Goal: Information Seeking & Learning: Learn about a topic

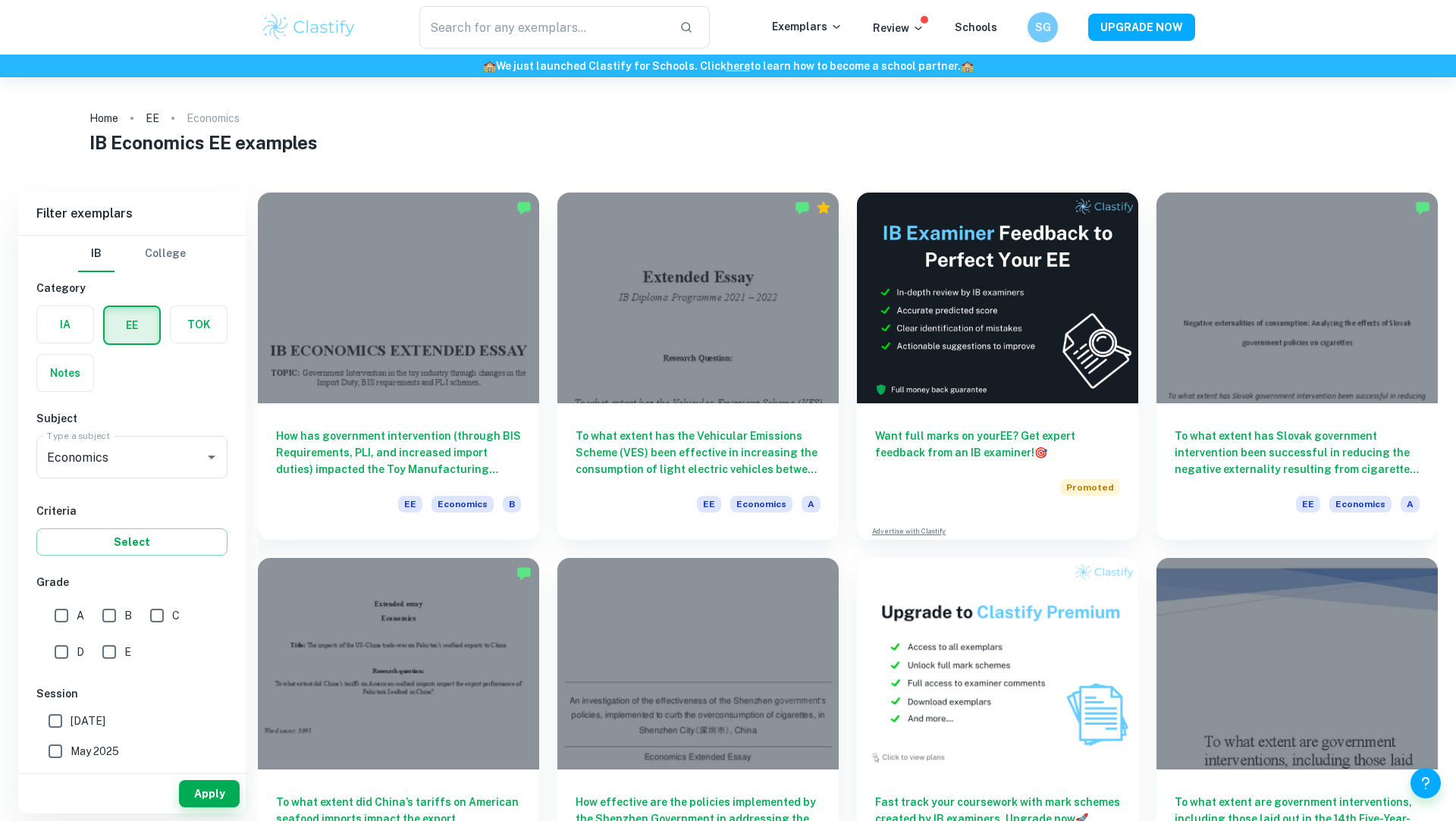
click at [53, 615] on input "A" at bounding box center [62, 616] width 31 height 31
checkbox input "true"
click at [208, 787] on button "Apply" at bounding box center [209, 794] width 60 height 27
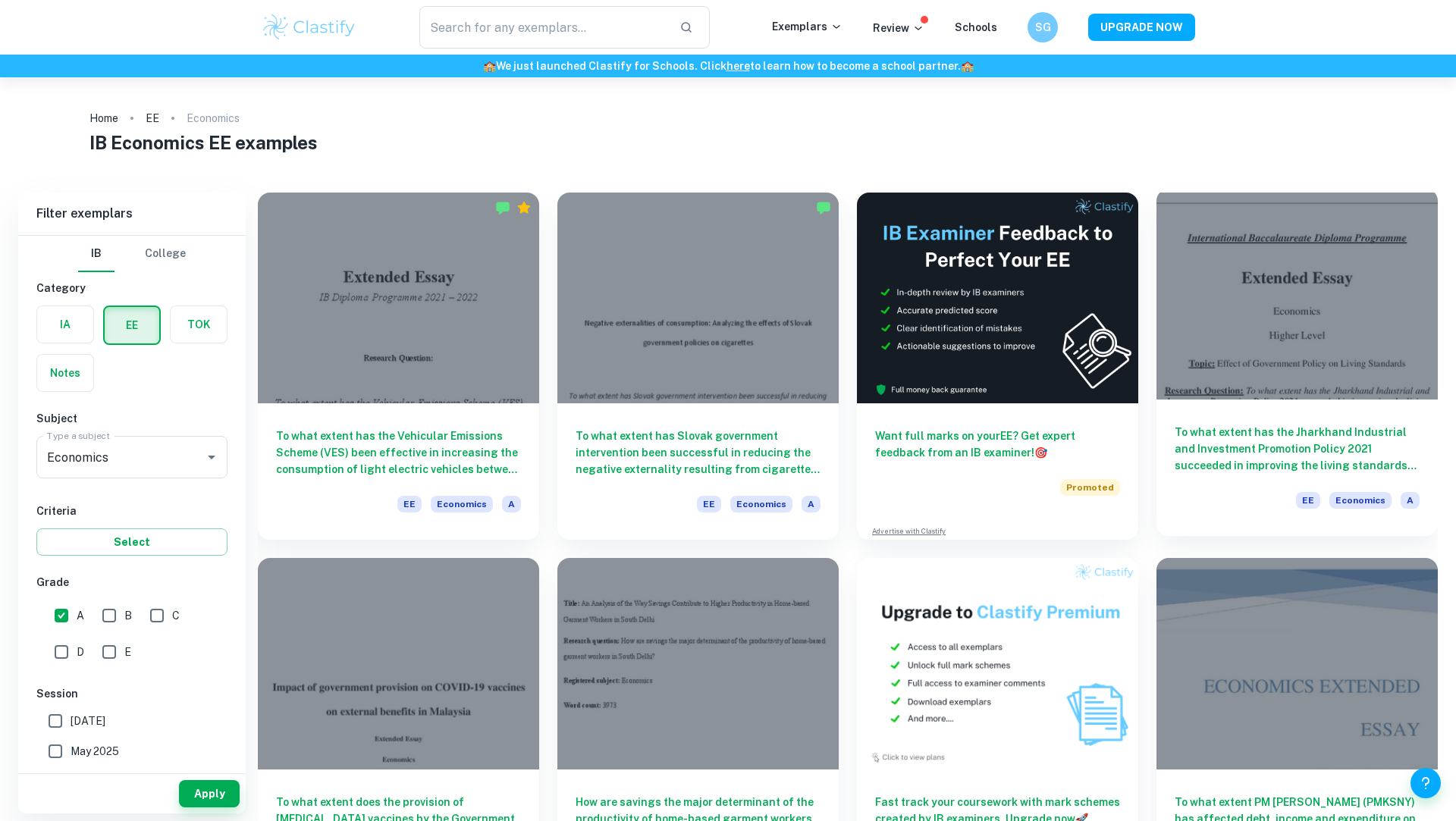
click at [1286, 304] on div at bounding box center [1297, 294] width 282 height 210
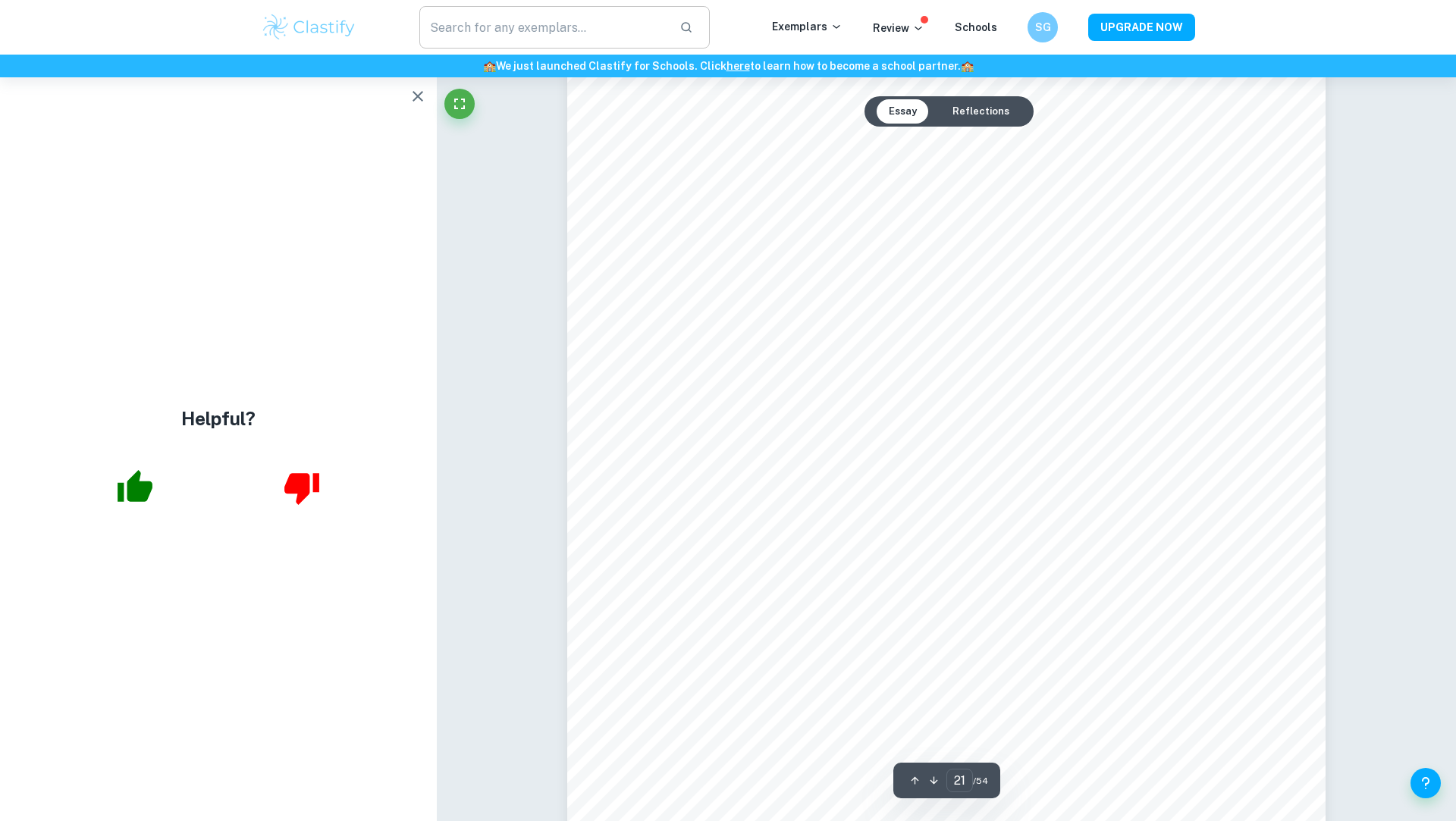
scroll to position [21925, 0]
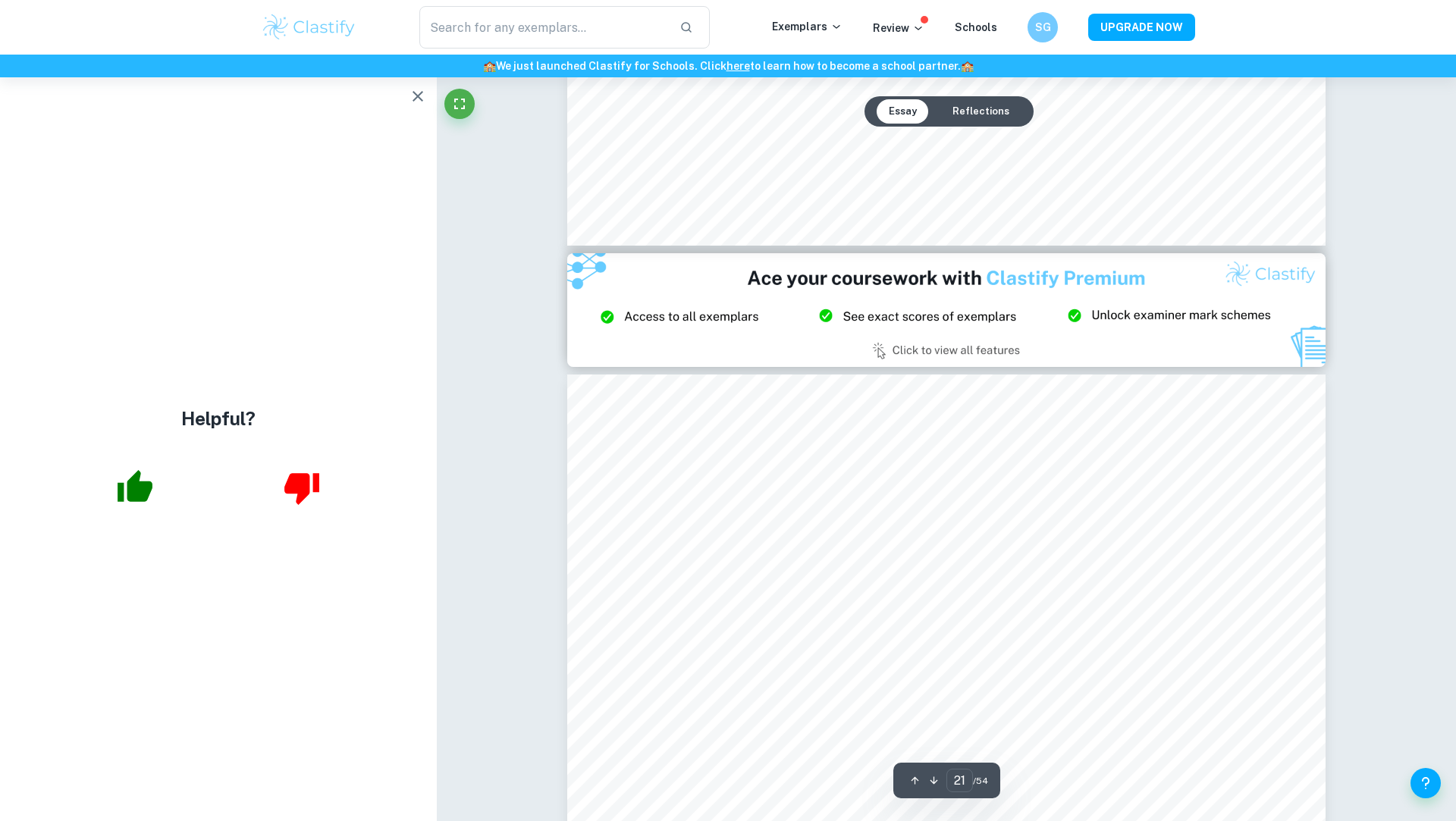
type input "20"
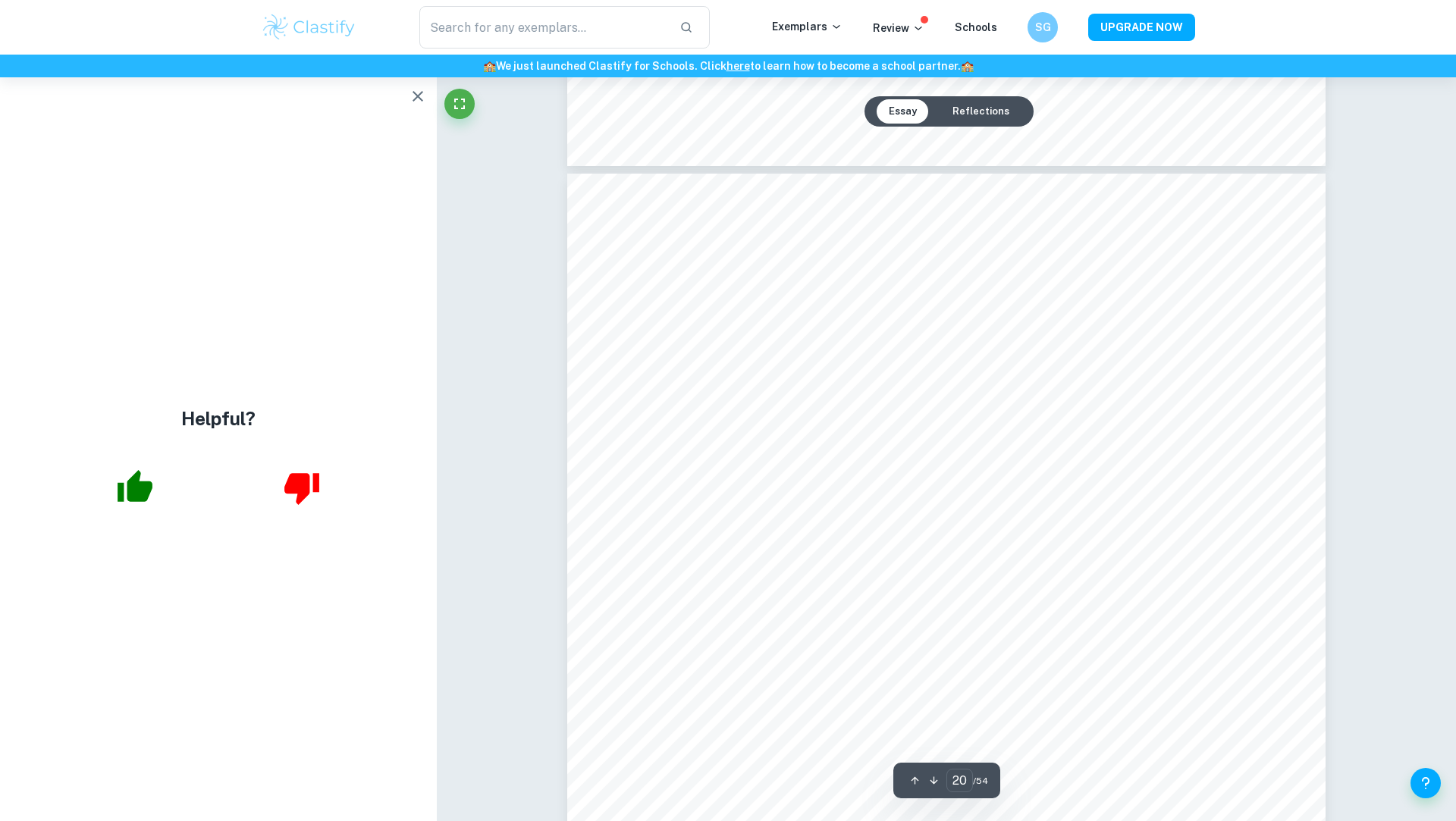
scroll to position [20917, 0]
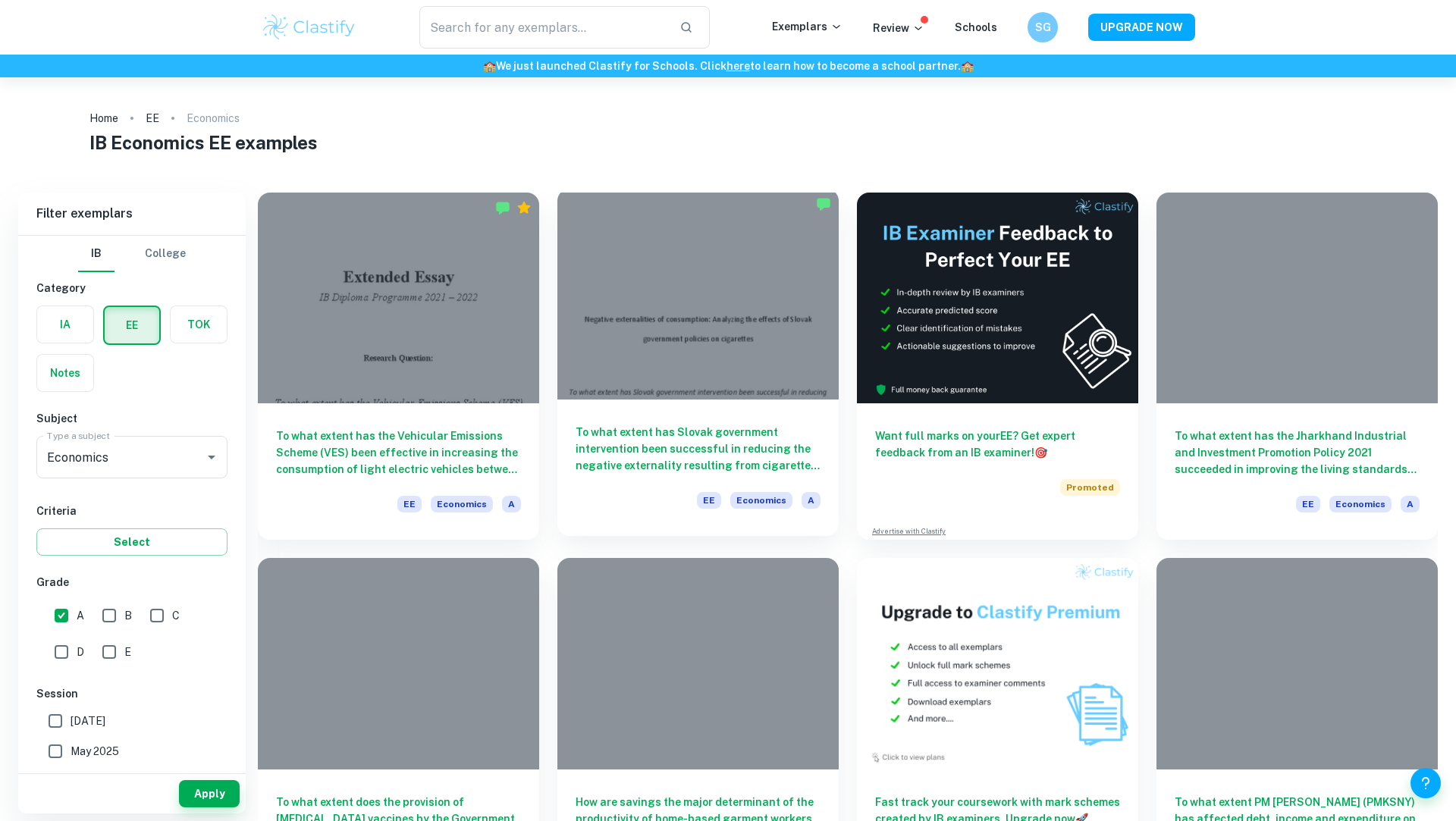
click at [690, 286] on div at bounding box center [698, 294] width 282 height 210
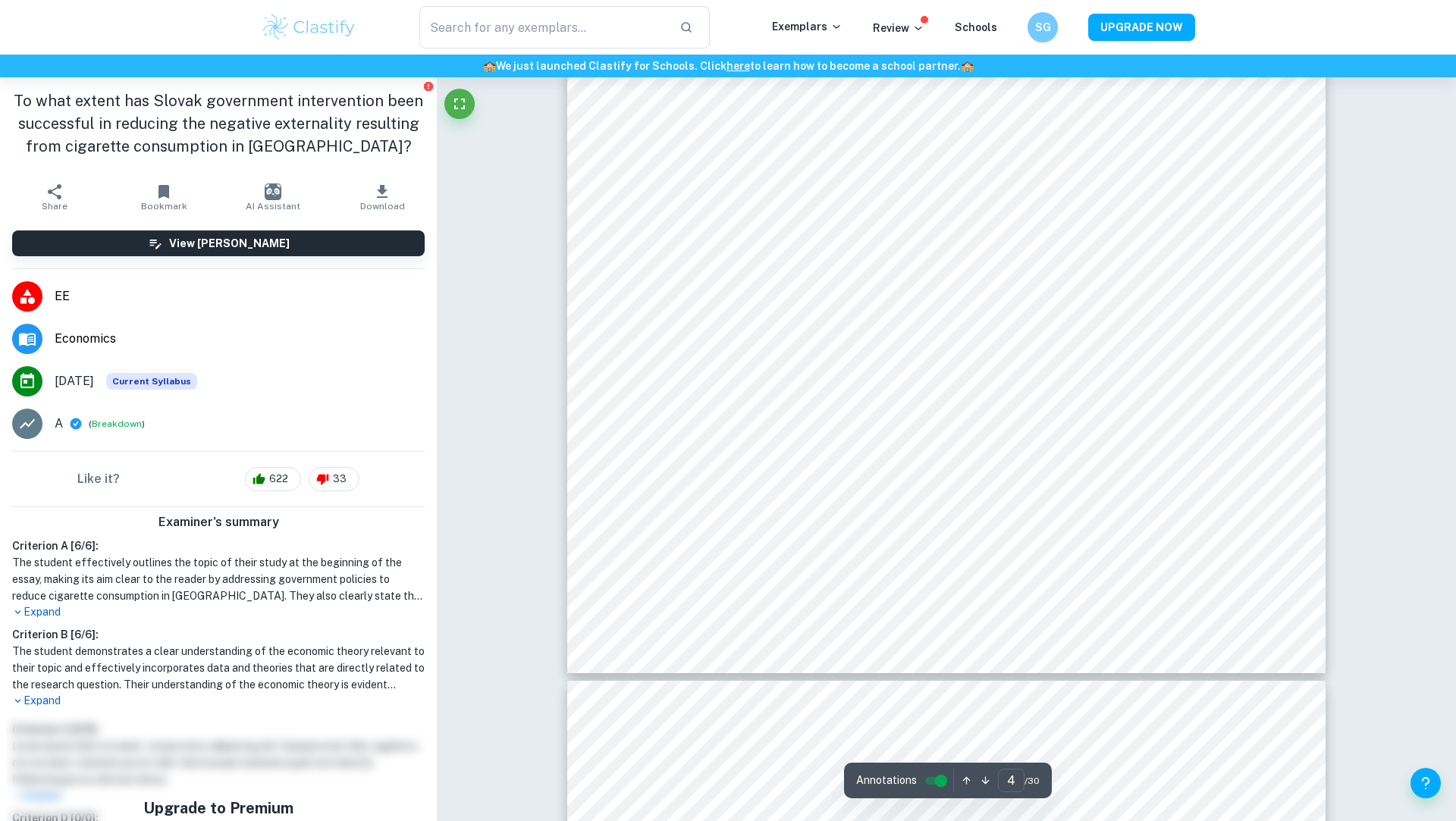
scroll to position [3609, 0]
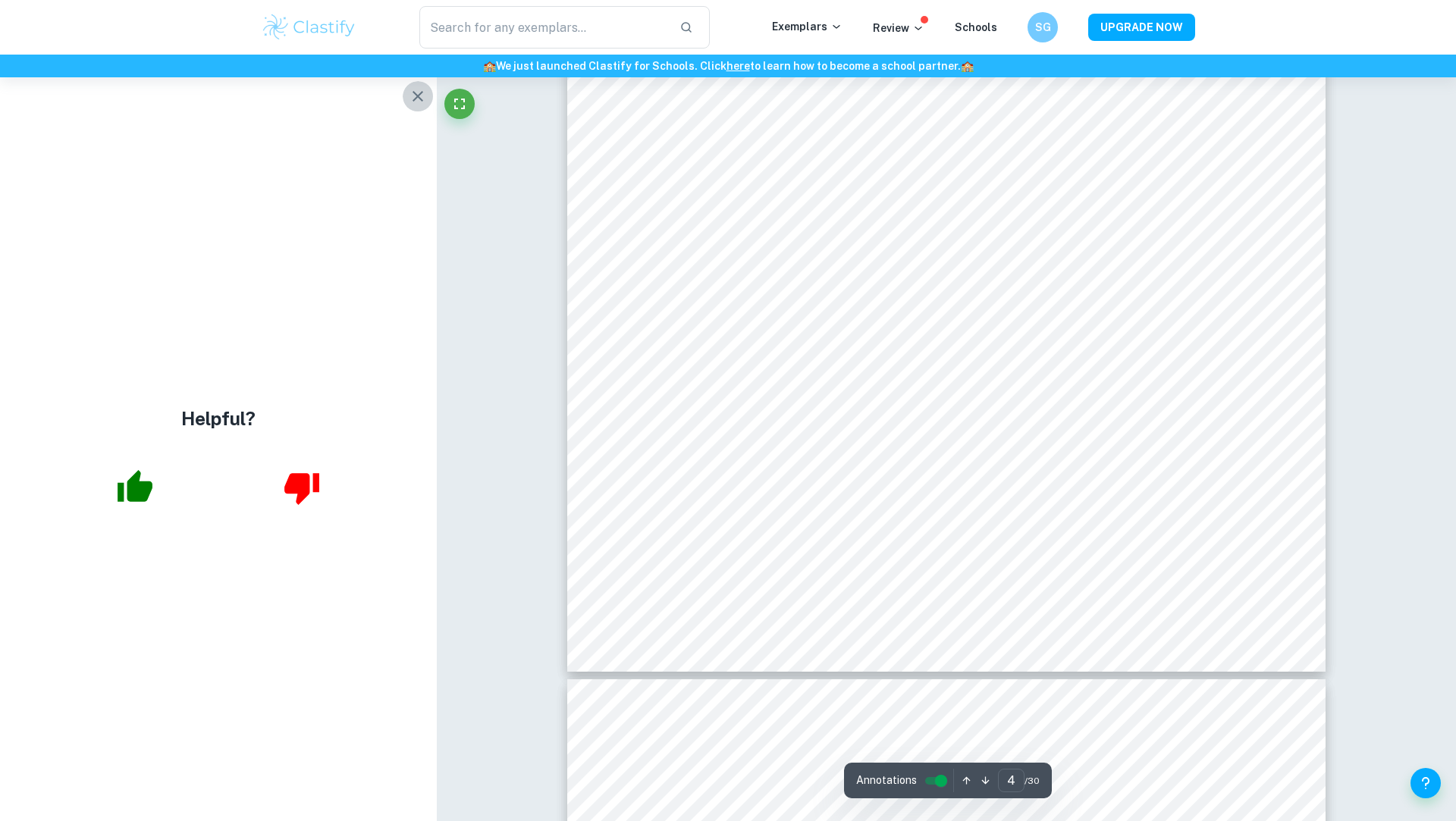
click at [410, 102] on icon "button" at bounding box center [417, 96] width 18 height 18
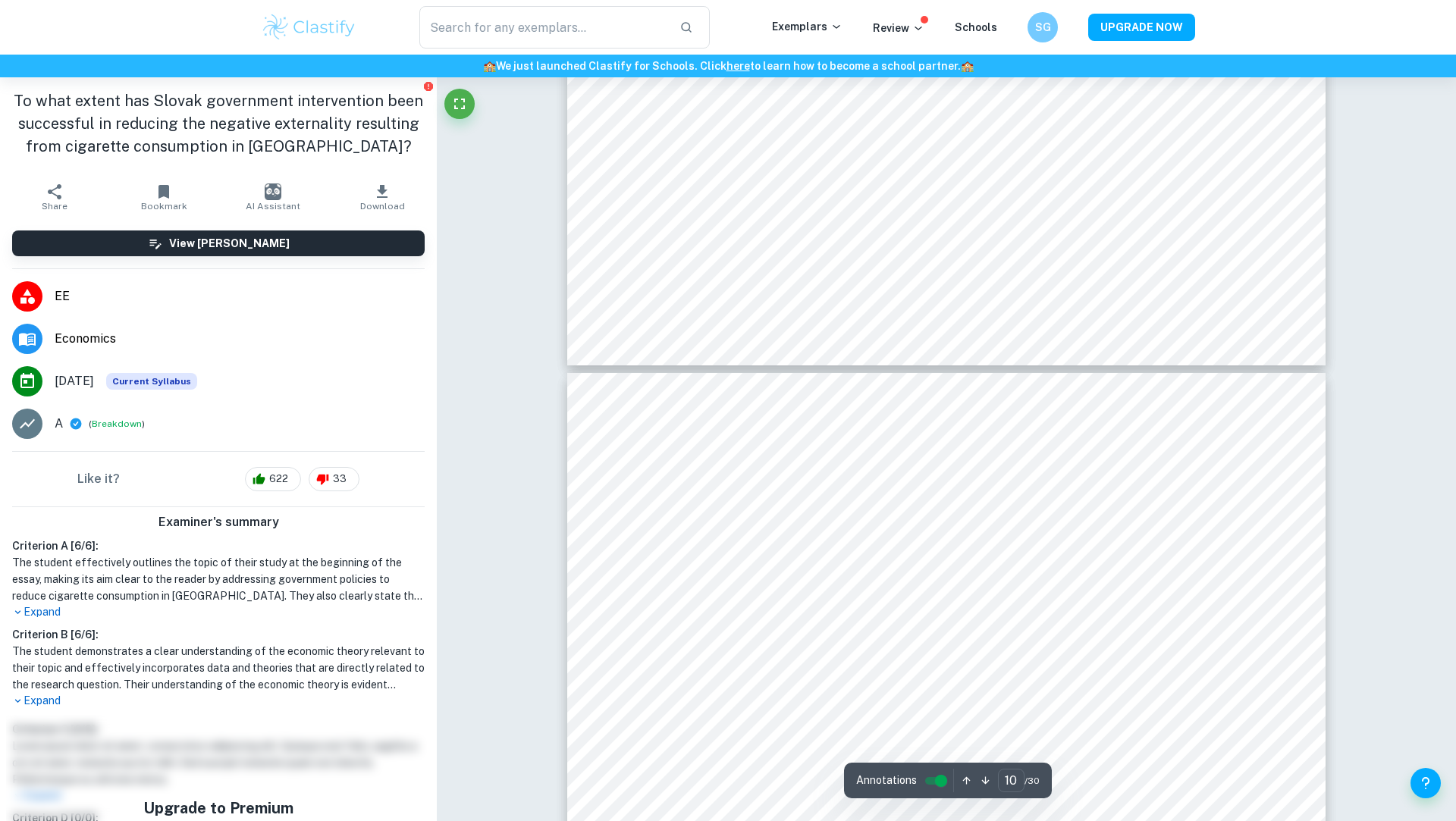
scroll to position [9219, 0]
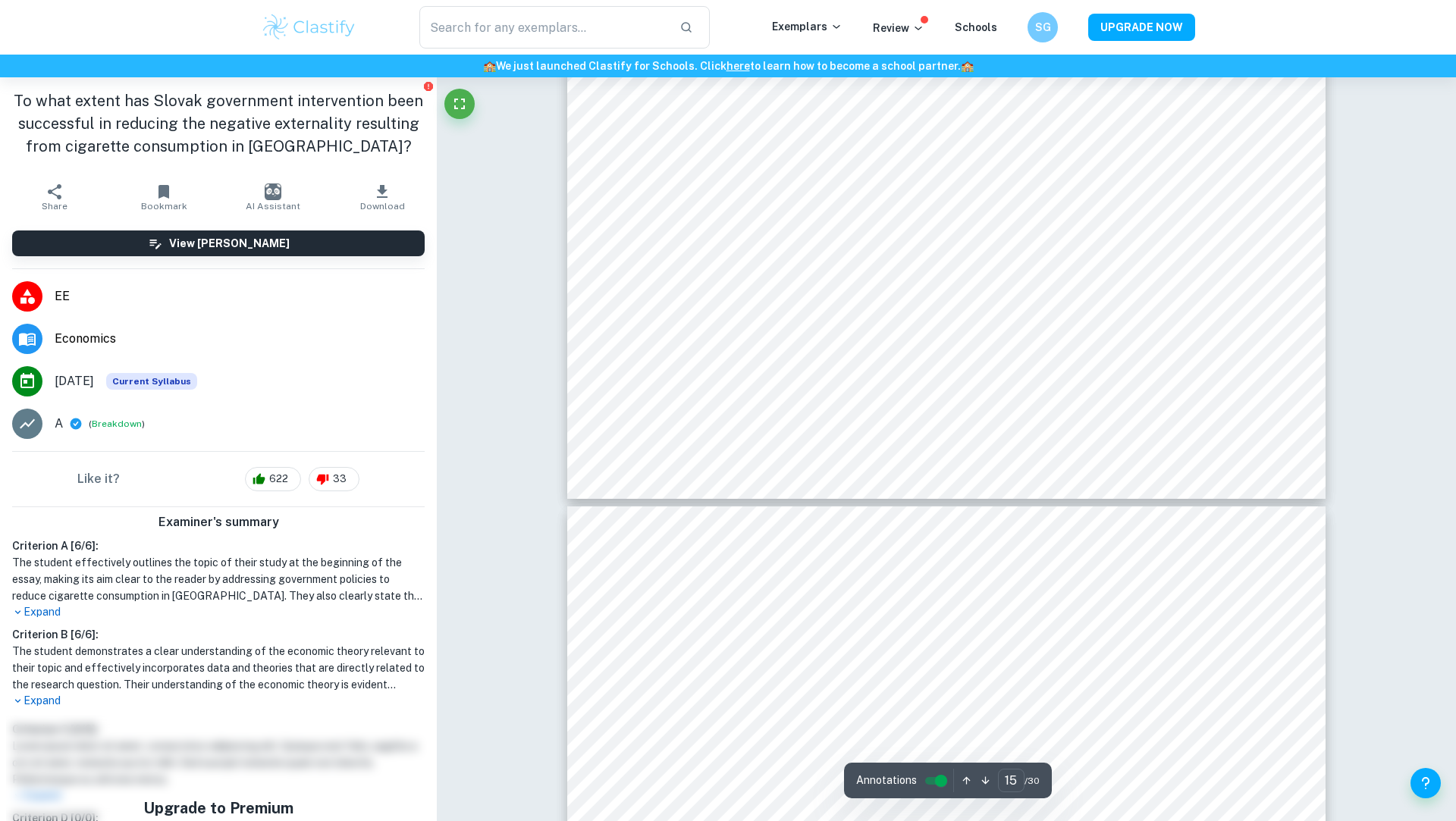
type input "16"
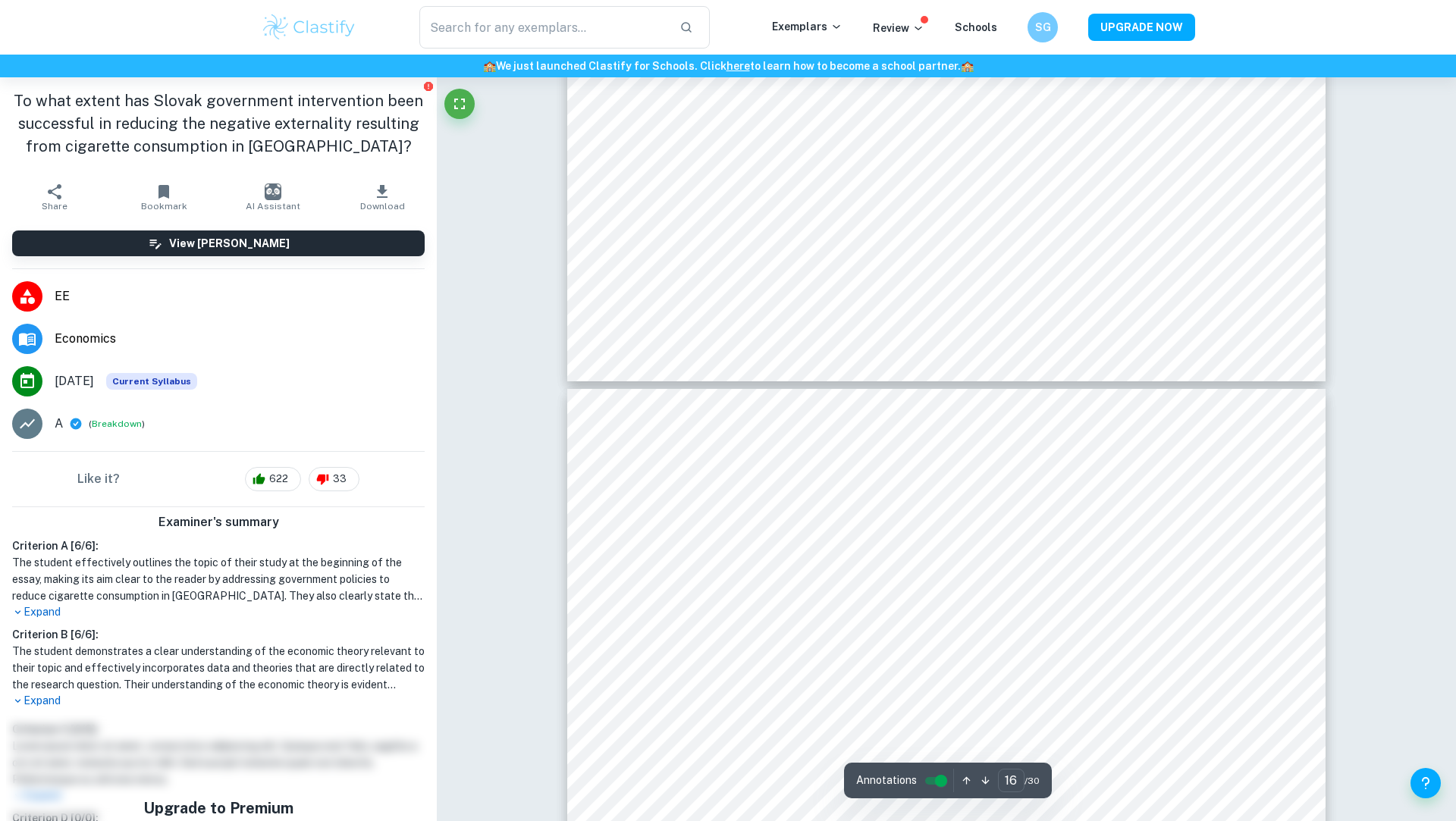
scroll to position [15193, 0]
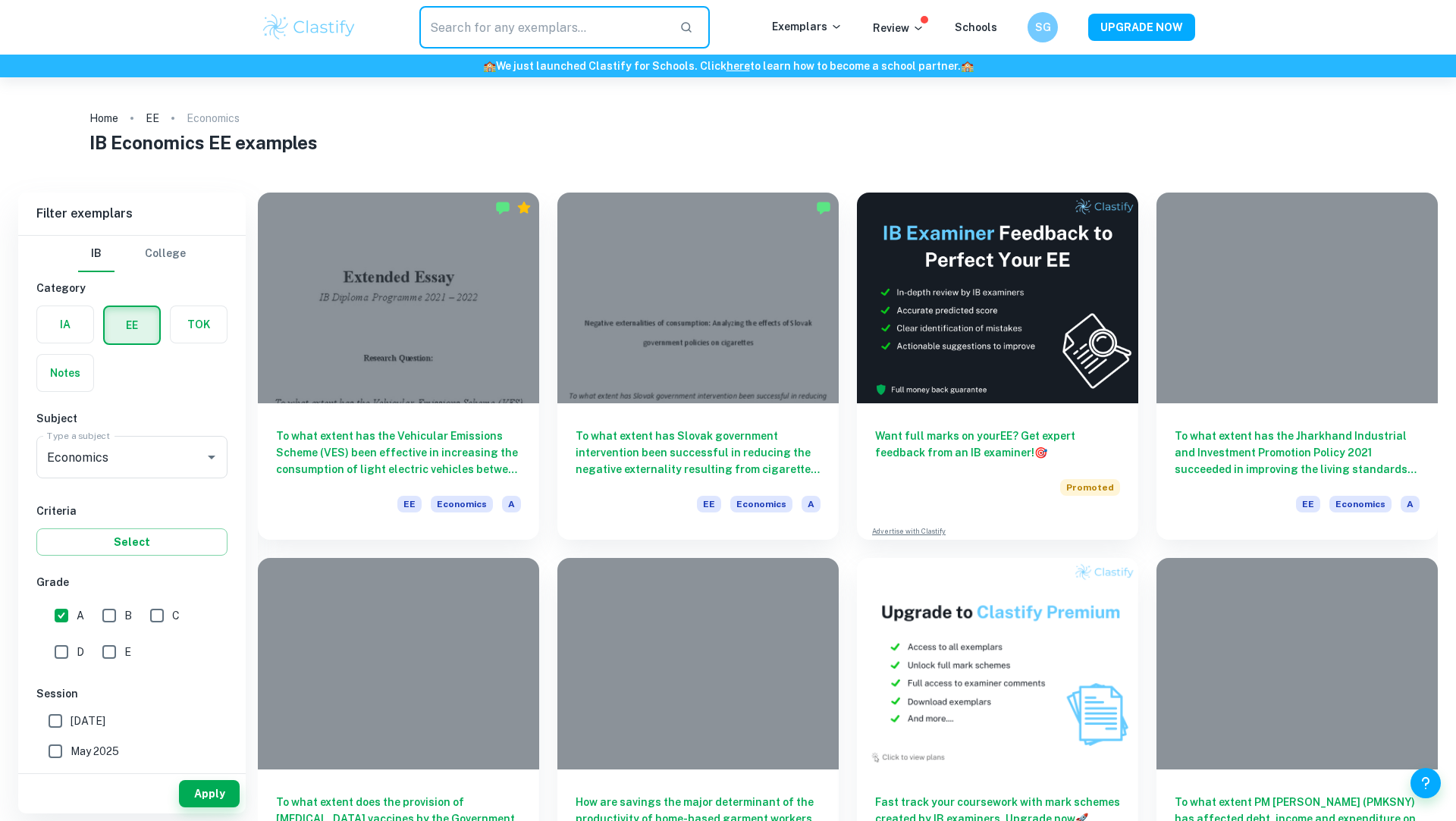
click at [546, 21] on input "text" at bounding box center [543, 27] width 248 height 42
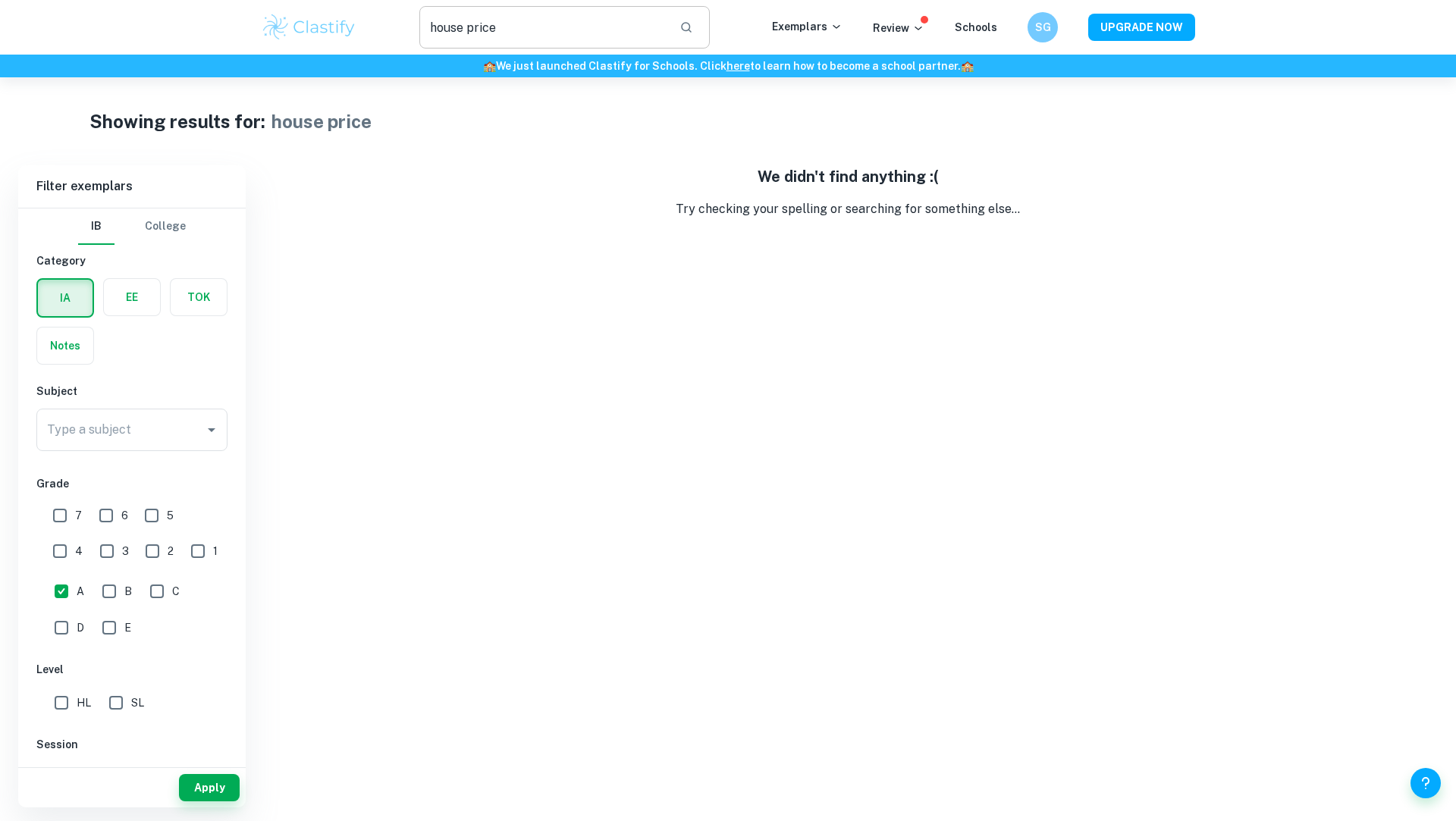
click at [570, 19] on input "house price" at bounding box center [543, 27] width 248 height 42
click at [490, 30] on input "house price" at bounding box center [543, 27] width 248 height 42
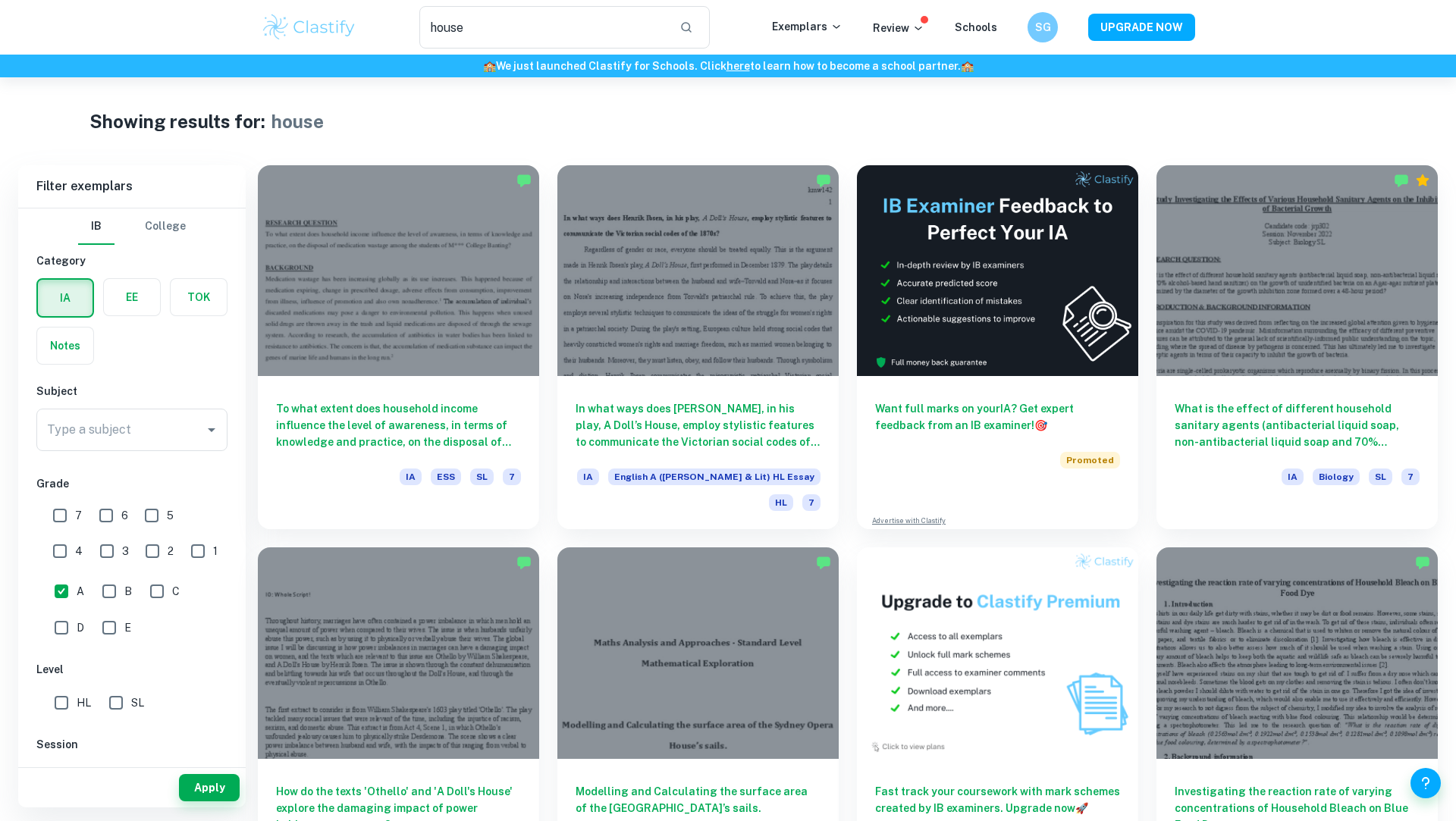
type input "house price"
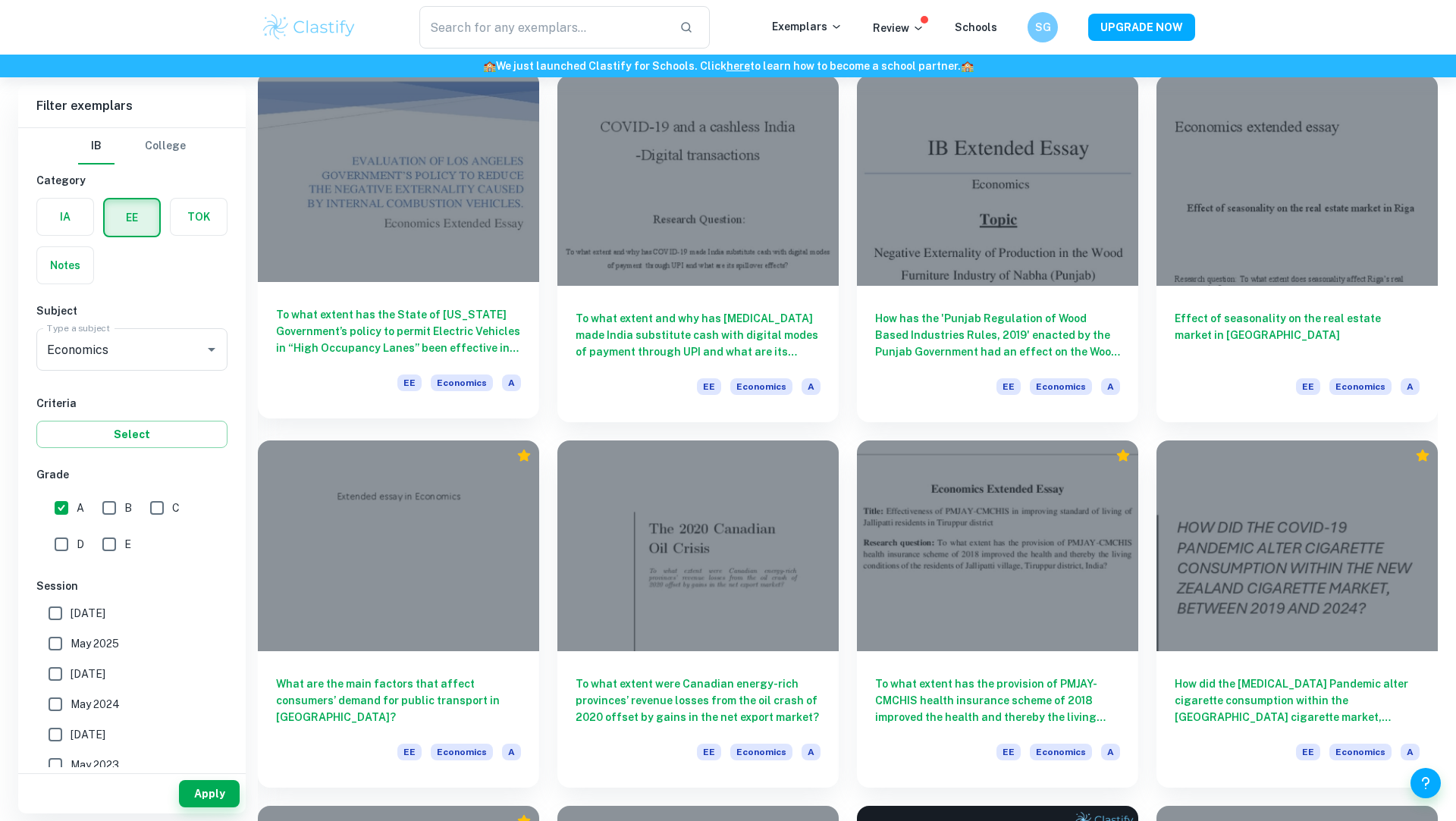
scroll to position [895, 0]
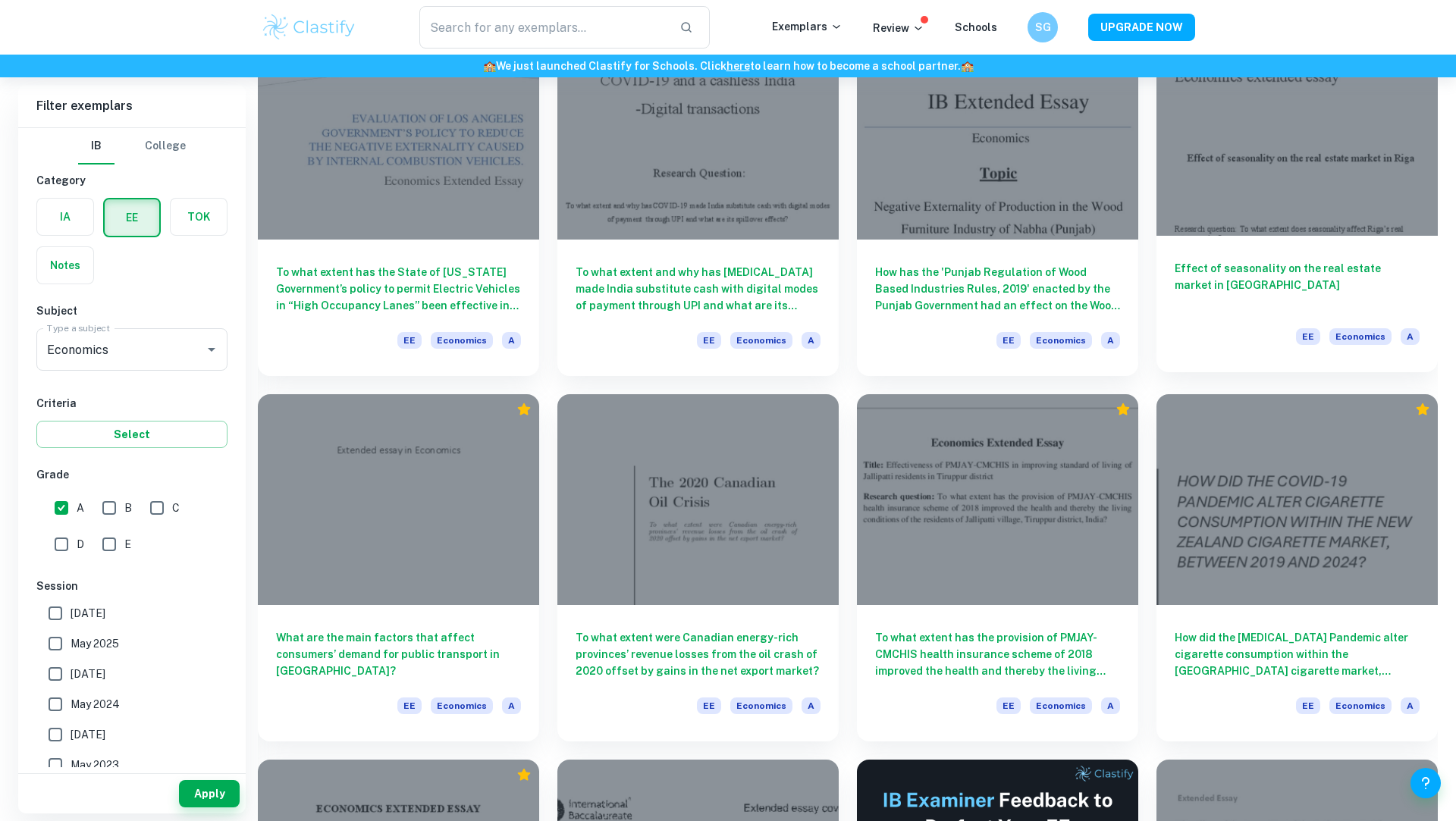
click at [1218, 181] on div at bounding box center [1297, 130] width 282 height 210
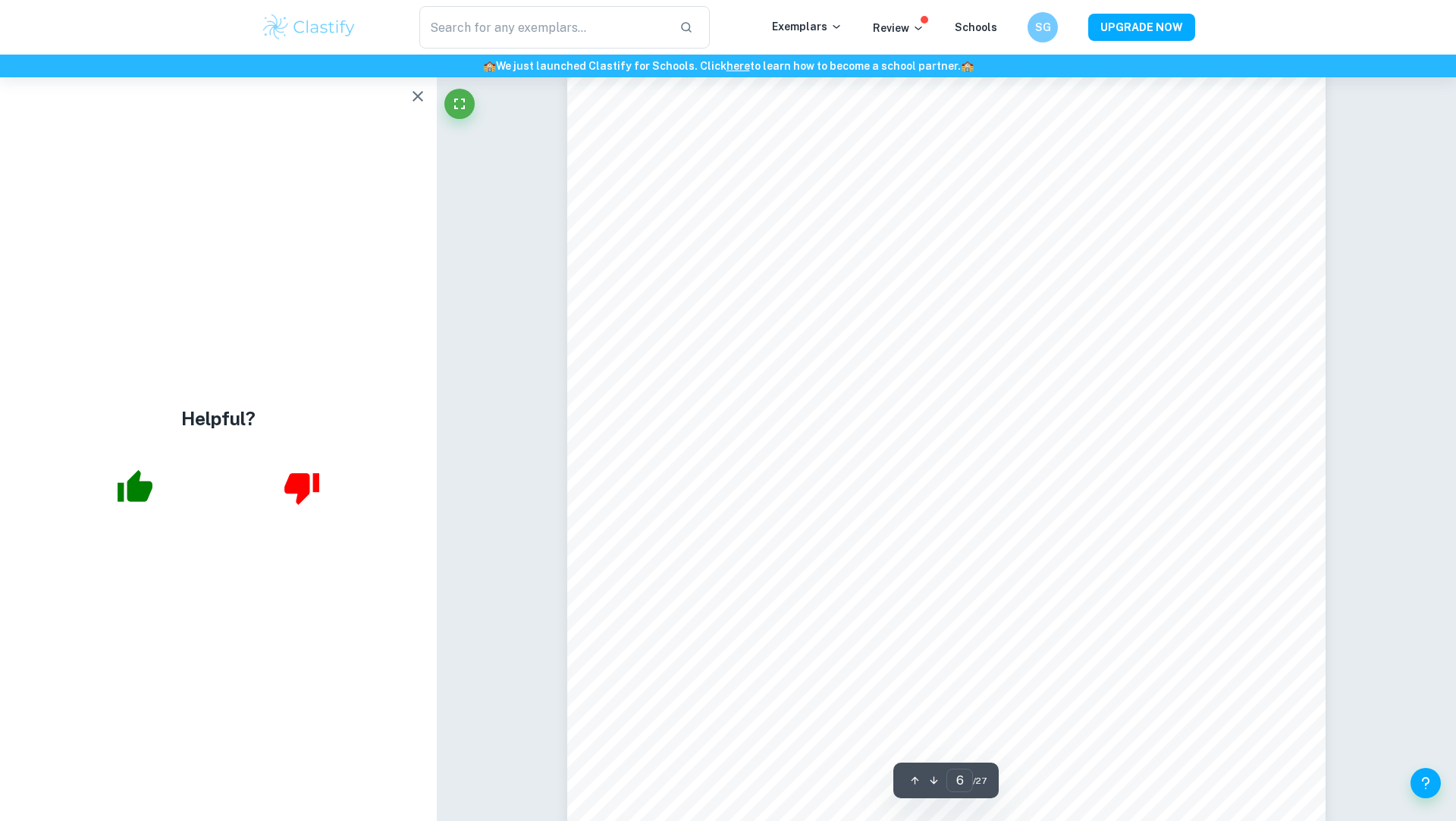
scroll to position [5786, 0]
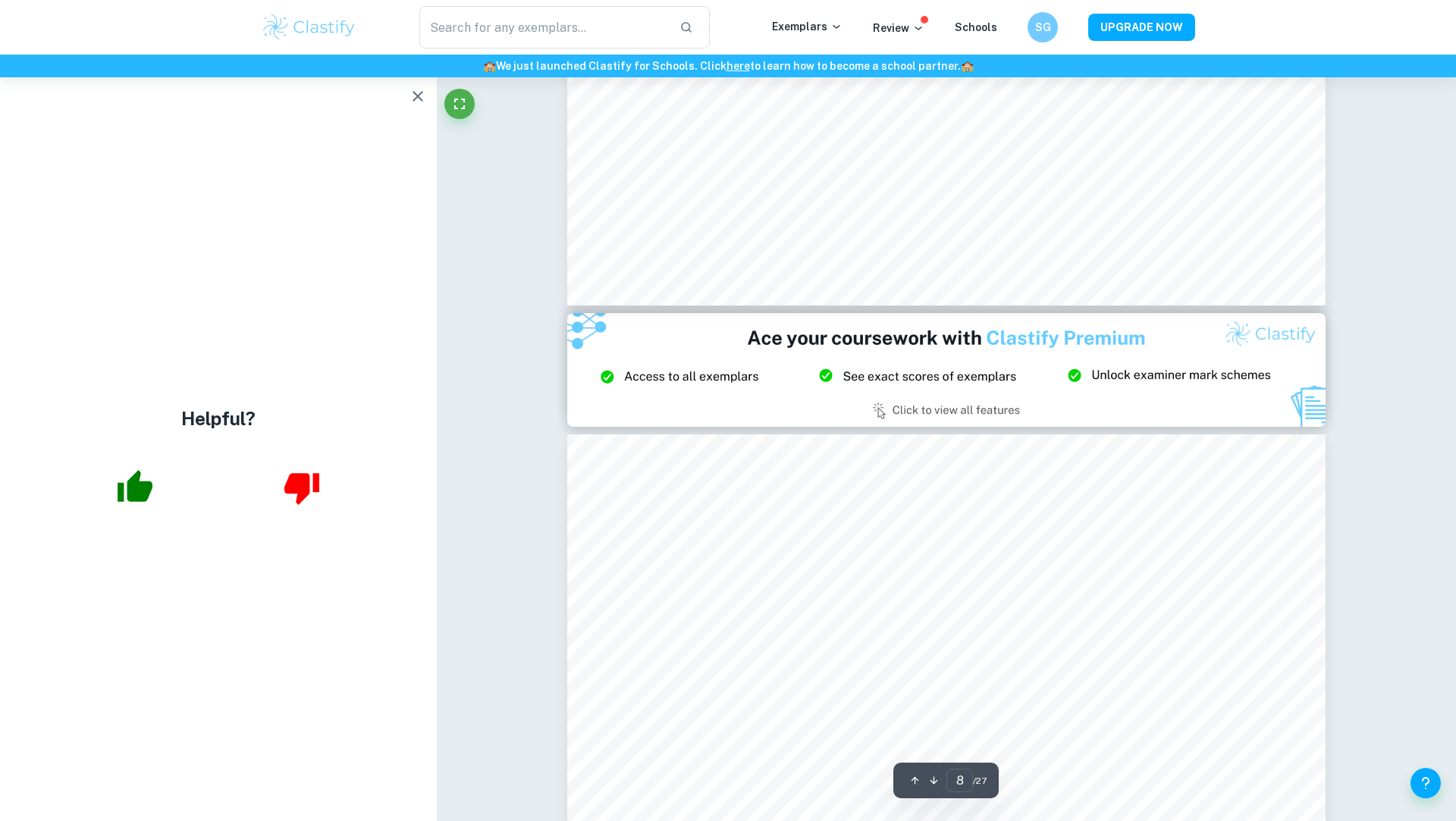
type input "9"
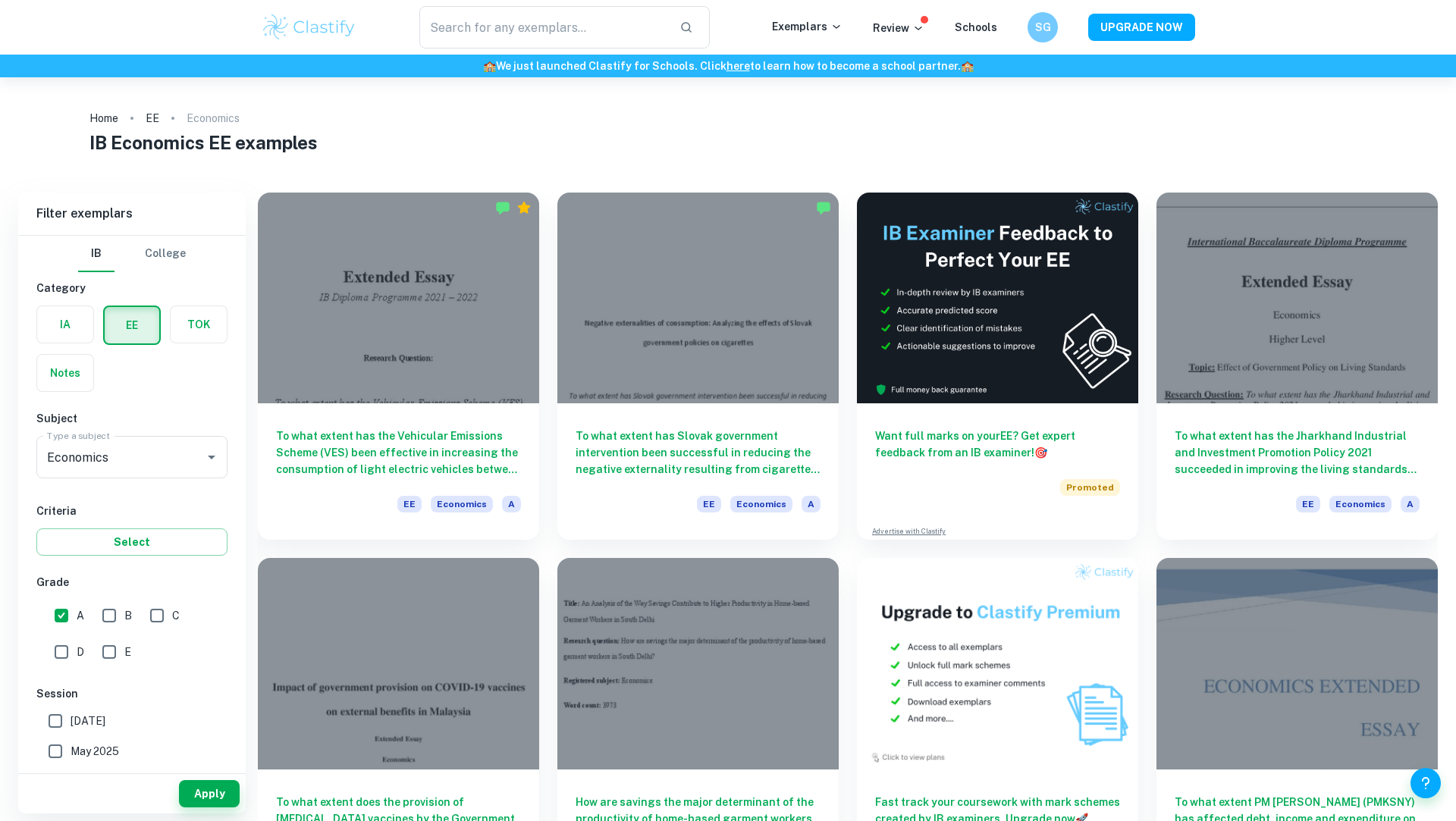
click at [215, 140] on h1 "IB Economics EE examples" at bounding box center [728, 142] width 1278 height 27
copy div "IB Economics EE examples Filter Filter exemplars IB College Category IA EE TOK …"
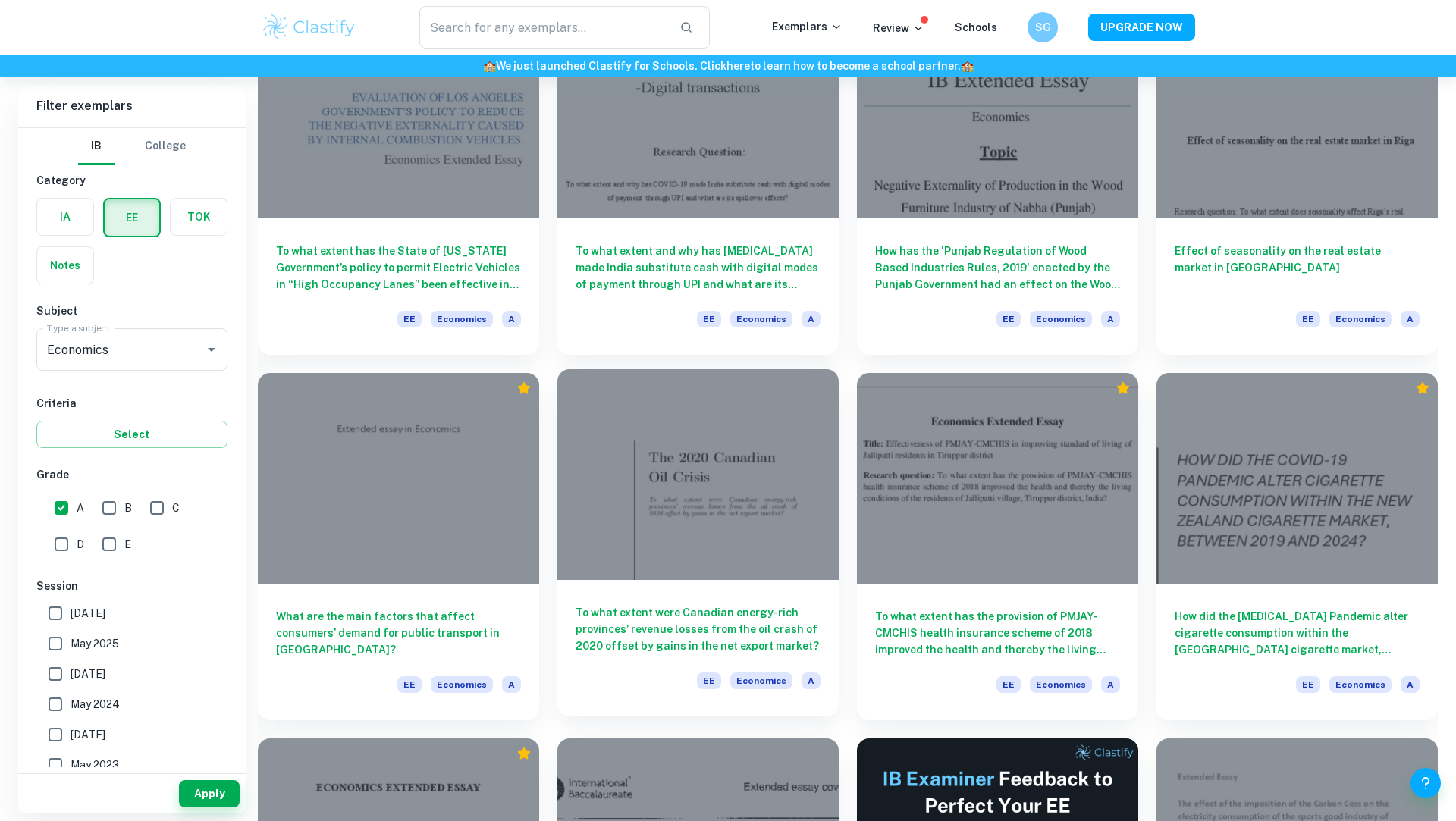
scroll to position [917, 0]
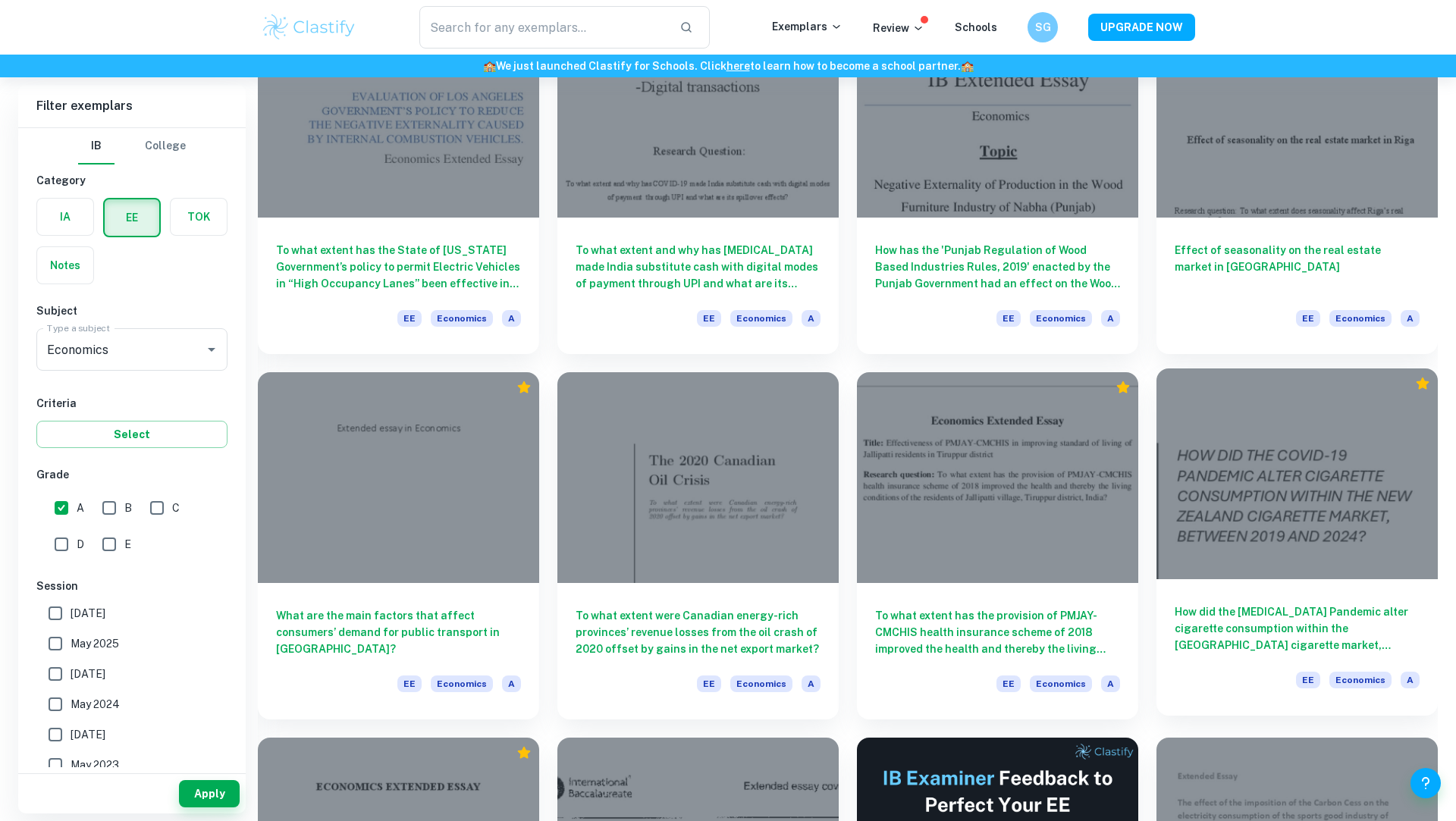
click at [1200, 515] on div at bounding box center [1297, 473] width 282 height 210
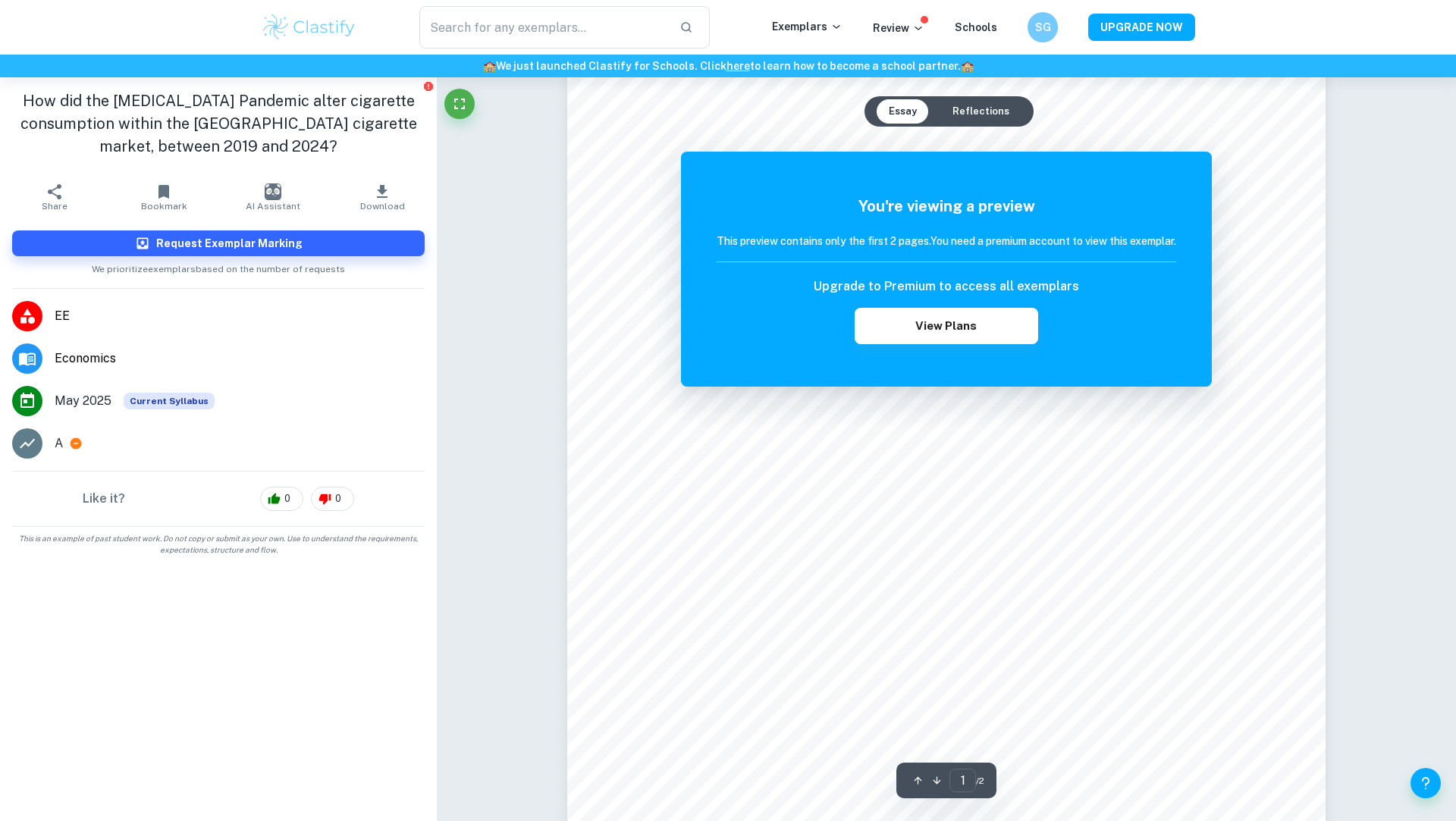
scroll to position [651, 0]
